Goal: Navigation & Orientation: Find specific page/section

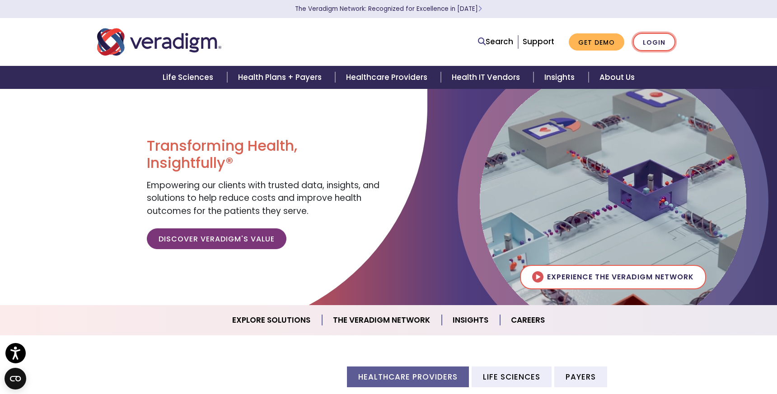
click at [661, 45] on link "Login" at bounding box center [654, 42] width 42 height 19
click at [626, 80] on link "About Us" at bounding box center [617, 77] width 57 height 23
